Goal: Book appointment/travel/reservation

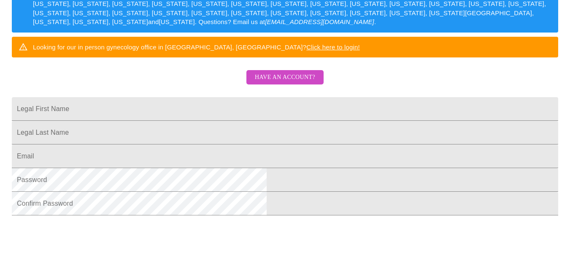
scroll to position [144, 0]
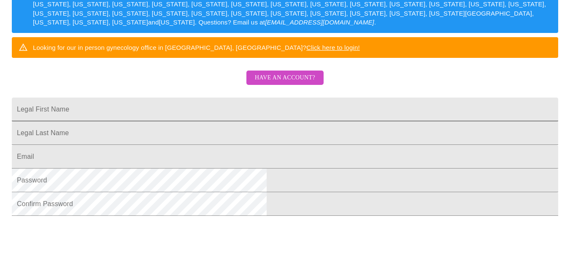
click at [174, 121] on input "Legal First Name" at bounding box center [285, 109] width 546 height 24
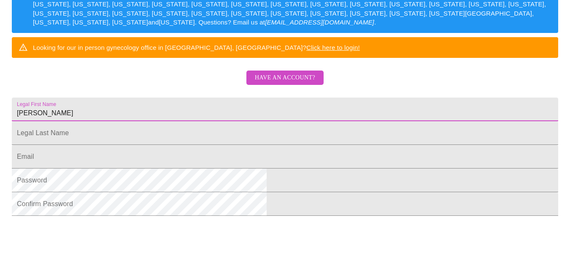
type input "[PERSON_NAME]"
click at [165, 145] on input "Legal First Name" at bounding box center [285, 133] width 546 height 24
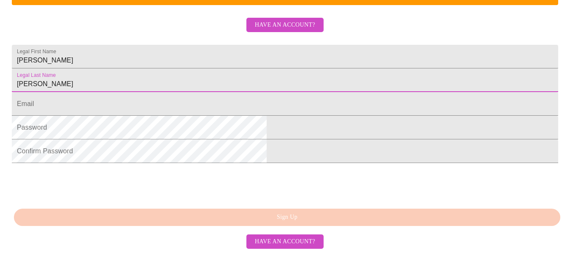
scroll to position [240, 0]
type input "[PERSON_NAME]"
click at [166, 103] on input "Legal First Name" at bounding box center [285, 104] width 546 height 24
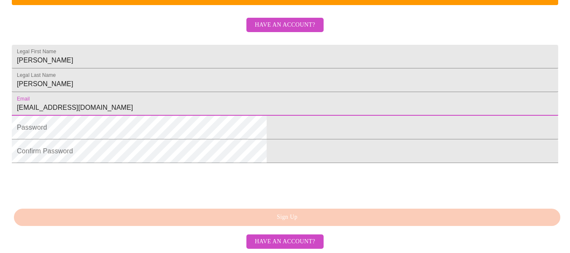
type input "[EMAIL_ADDRESS][DOMAIN_NAME]"
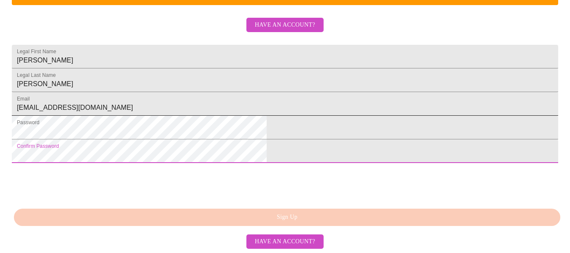
scroll to position [262, 0]
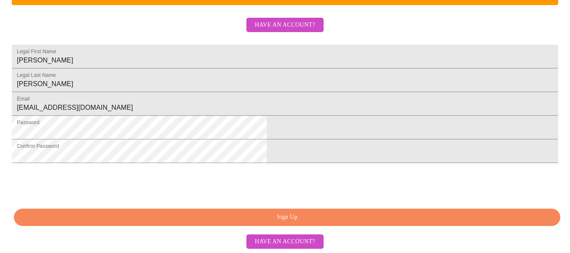
click at [284, 245] on span "Have an account?" at bounding box center [285, 241] width 60 height 11
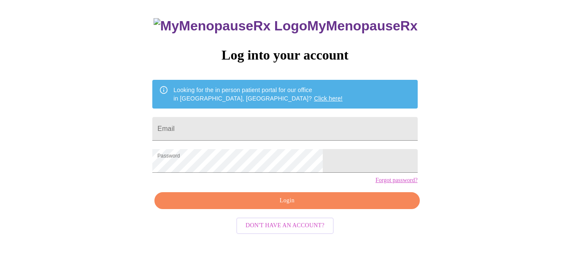
click at [302, 206] on span "Login" at bounding box center [287, 200] width 246 height 11
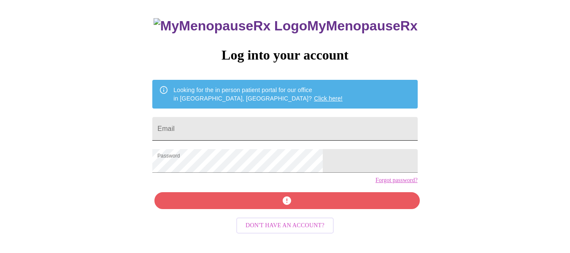
click at [211, 131] on input "Email" at bounding box center [284, 129] width 265 height 24
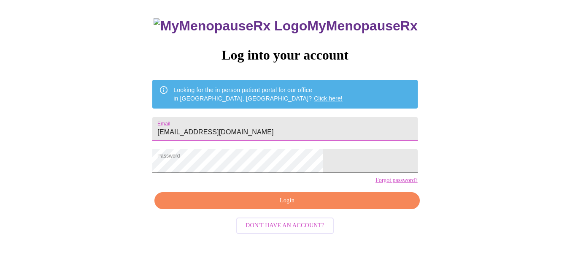
type input "[EMAIL_ADDRESS][DOMAIN_NAME]"
click at [292, 206] on span "Login" at bounding box center [287, 200] width 246 height 11
click at [309, 231] on span "Don't have an account?" at bounding box center [285, 225] width 79 height 11
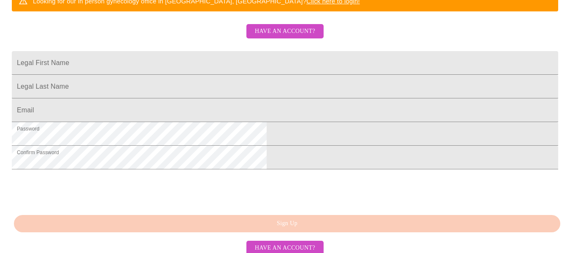
scroll to position [197, 0]
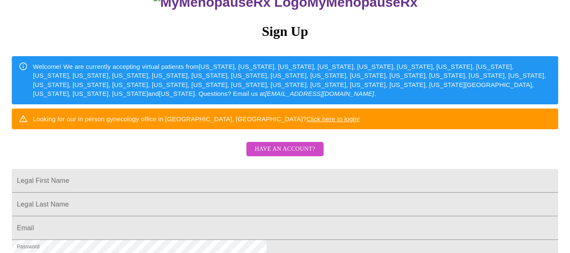
scroll to position [74, 0]
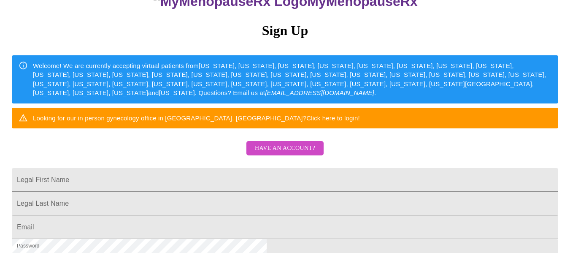
click at [446, 141] on div "MyMenopauseRx Sign Up Welcome! We are currently accepting virtual patients from…" at bounding box center [284, 81] width 563 height 303
click at [178, 192] on input "Legal First Name" at bounding box center [285, 180] width 546 height 24
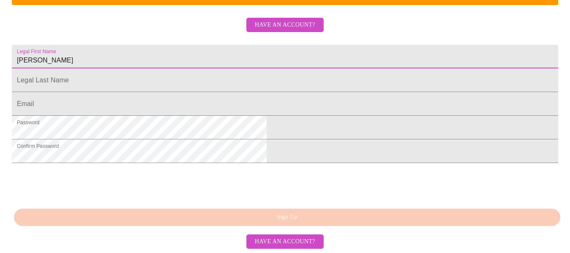
scroll to position [204, 0]
type input "[PERSON_NAME]"
click at [175, 92] on input "Legal First Name" at bounding box center [285, 80] width 546 height 24
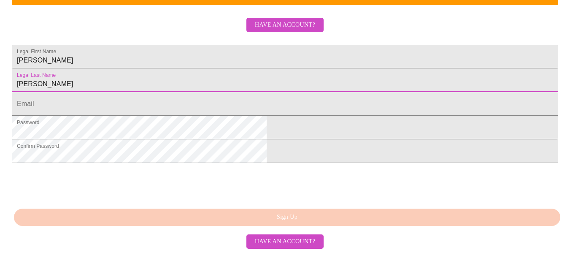
scroll to position [262, 0]
type input "[PERSON_NAME]"
click at [180, 92] on input "Legal First Name" at bounding box center [285, 104] width 546 height 24
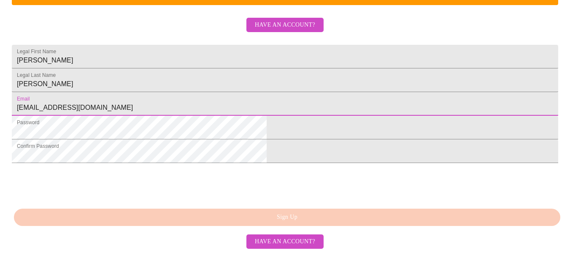
scroll to position [262, 0]
type input "[EMAIL_ADDRESS][DOMAIN_NAME]"
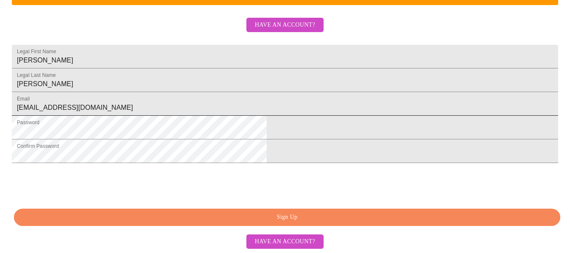
scroll to position [262, 0]
click at [300, 213] on span "Sign Up" at bounding box center [287, 217] width 527 height 11
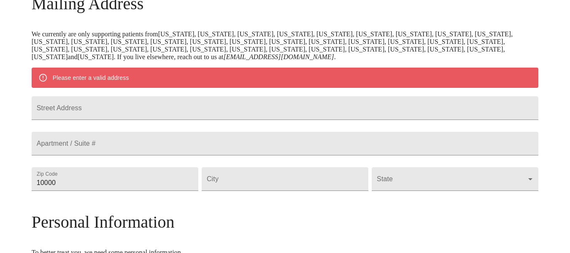
scroll to position [144, 0]
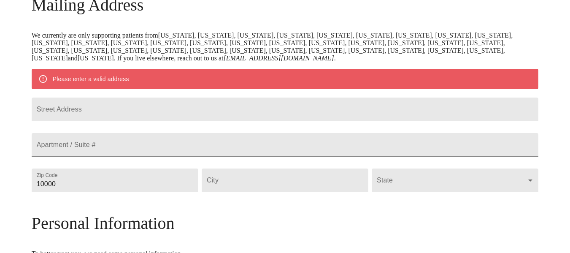
click at [117, 115] on input "Street Address" at bounding box center [285, 109] width 507 height 24
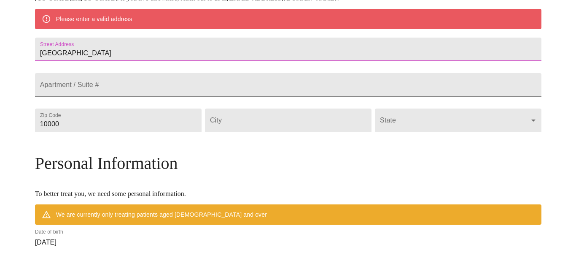
scroll to position [219, 0]
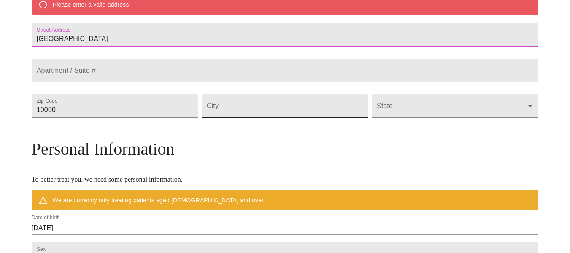
type input "[GEOGRAPHIC_DATA]"
click at [241, 118] on input "Street Address" at bounding box center [285, 106] width 167 height 24
click at [124, 118] on input "10000" at bounding box center [115, 106] width 167 height 24
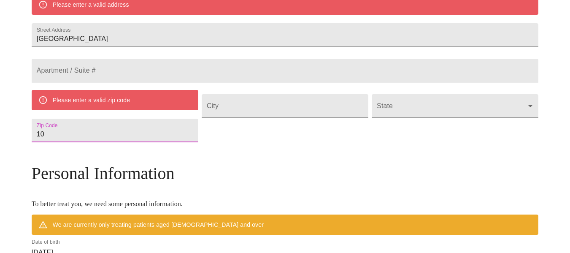
type input "1"
type input "2"
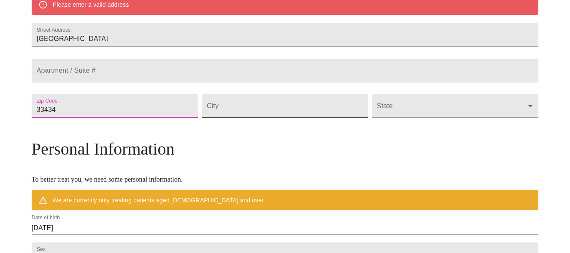
type input "33434"
click at [274, 118] on input "Street Address" at bounding box center [285, 106] width 167 height 24
type input "Boca Raton"
click at [388, 118] on body "MyMenopauseRx Welcome to MyMenopauseRx Since it's your first time here, you'll …" at bounding box center [284, 117] width 563 height 665
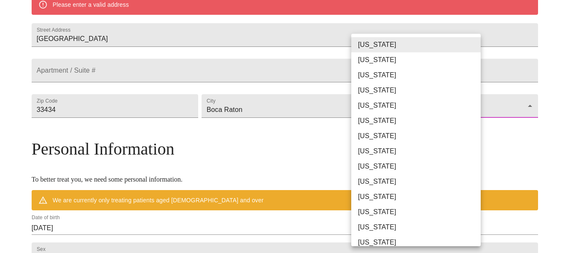
click at [375, 170] on li "[US_STATE]" at bounding box center [419, 166] width 136 height 15
type input "[US_STATE]"
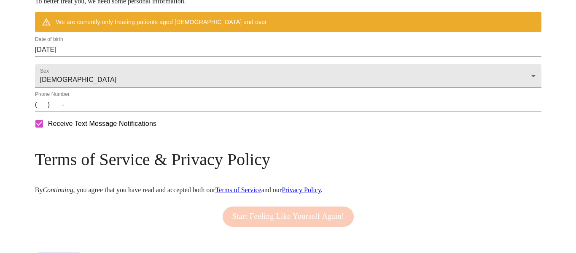
scroll to position [373, 0]
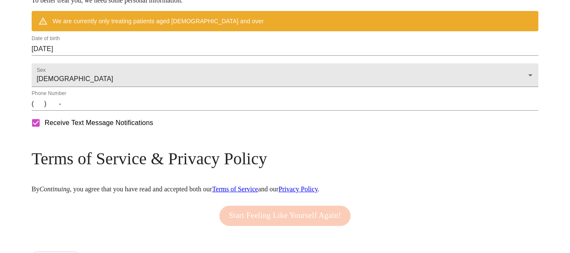
click at [146, 56] on input "[DATE]" at bounding box center [285, 49] width 507 height 14
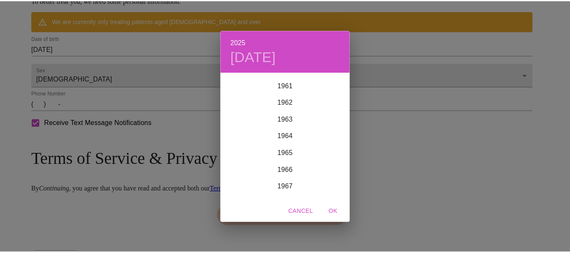
scroll to position [1042, 0]
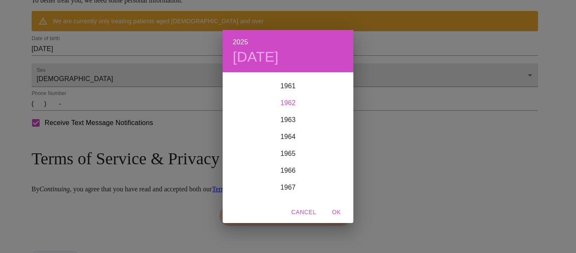
click at [284, 100] on div "1962" at bounding box center [288, 103] width 131 height 17
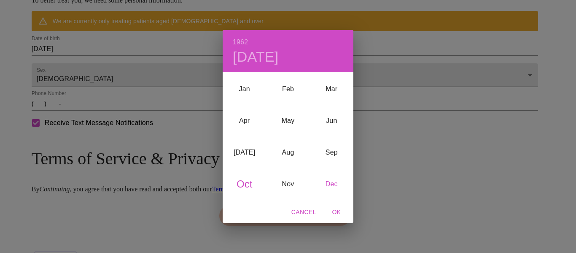
click at [334, 187] on div "Dec" at bounding box center [331, 184] width 43 height 32
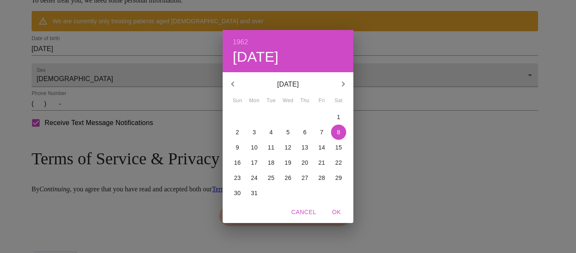
click at [309, 132] on span "6" at bounding box center [304, 132] width 15 height 8
click at [341, 217] on span "OK" at bounding box center [337, 212] width 20 height 11
type input "[DATE]"
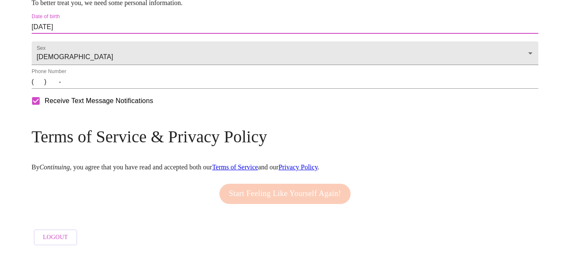
click at [100, 89] on input "(   )    -" at bounding box center [285, 82] width 507 height 14
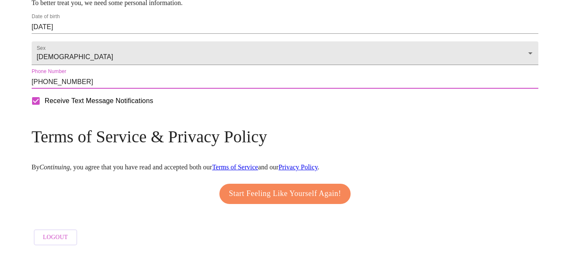
type input "[PHONE_NUMBER]"
click at [328, 200] on span "Start Feeling Like Yourself Again!" at bounding box center [285, 194] width 112 height 14
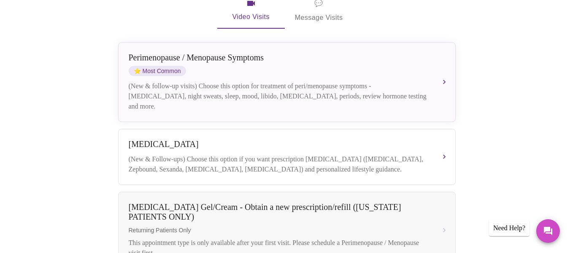
scroll to position [201, 0]
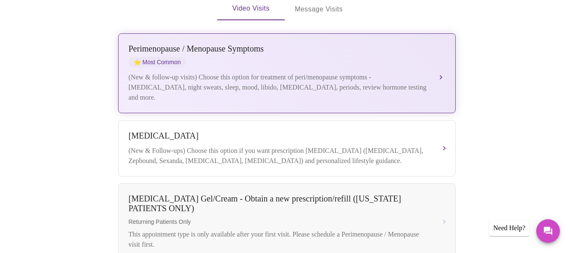
click at [171, 57] on span "⭐ Most Common" at bounding box center [157, 62] width 57 height 10
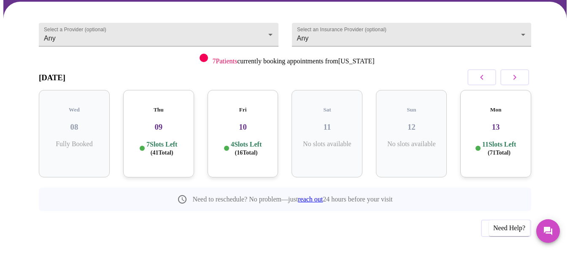
click at [164, 140] on p "7 Slots Left ( 41 Total)" at bounding box center [161, 148] width 31 height 16
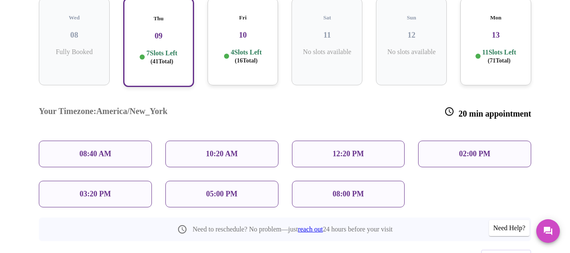
scroll to position [190, 0]
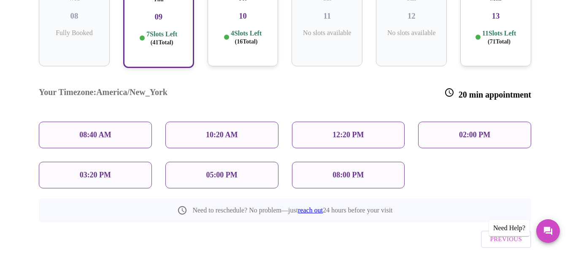
click at [99, 130] on p "08:40 AM" at bounding box center [95, 134] width 32 height 9
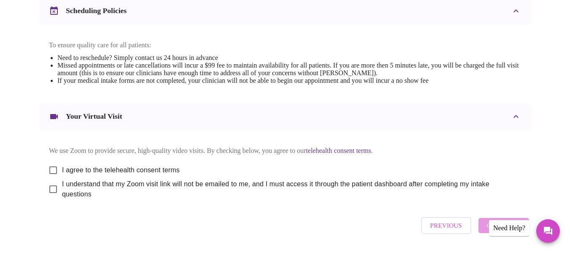
scroll to position [362, 0]
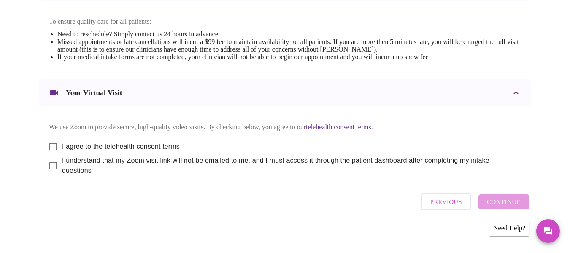
click at [52, 142] on input "I agree to the telehealth consent terms" at bounding box center [53, 147] width 18 height 18
checkbox input "true"
click at [46, 167] on input "I understand that my Zoom visit link will not be emailed to me, and I must acce…" at bounding box center [53, 166] width 18 height 18
checkbox input "true"
click at [504, 201] on span "Continue" at bounding box center [504, 201] width 34 height 11
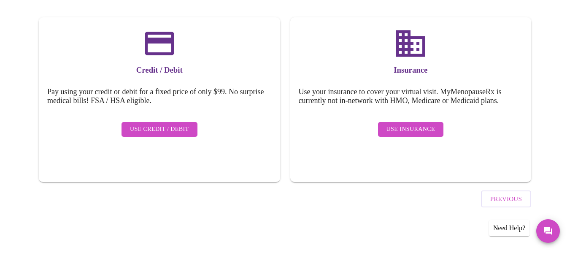
scroll to position [106, 0]
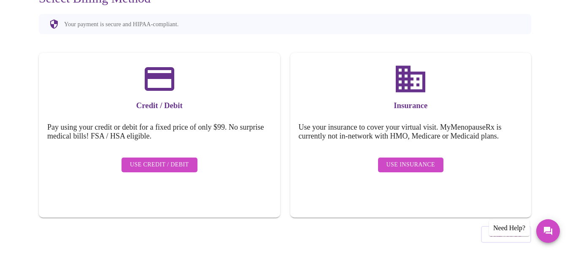
click at [424, 159] on span "Use Insurance" at bounding box center [410, 164] width 49 height 11
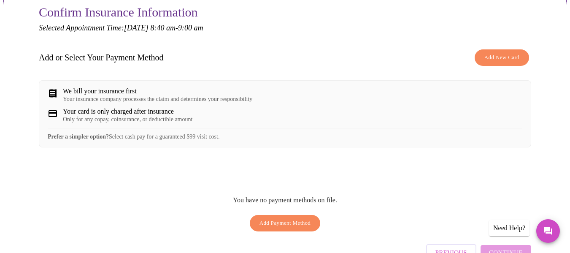
scroll to position [95, 0]
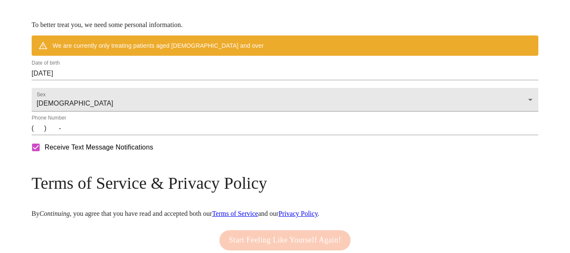
scroll to position [230, 0]
